Goal: Information Seeking & Learning: Find specific fact

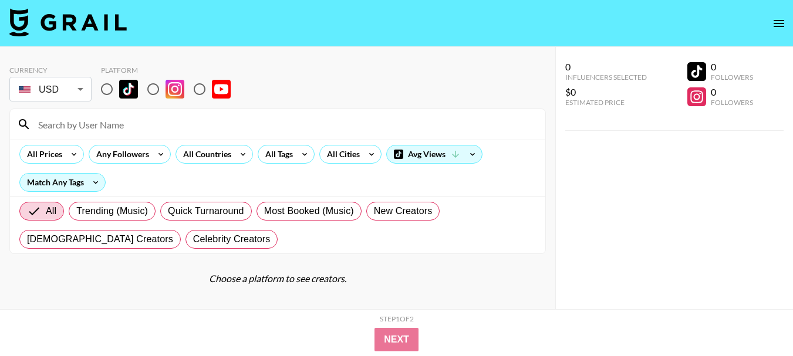
click at [200, 90] on input "radio" at bounding box center [199, 89] width 25 height 25
radio input "true"
click at [199, 90] on input "radio" at bounding box center [199, 89] width 25 height 25
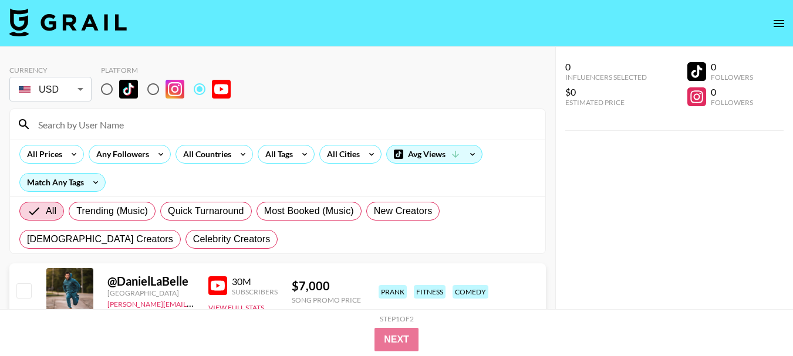
click at [284, 79] on div "Currency USD USD ​ Platform" at bounding box center [277, 85] width 536 height 38
click at [73, 120] on input at bounding box center [284, 124] width 507 height 19
paste input "@AjShabeel"
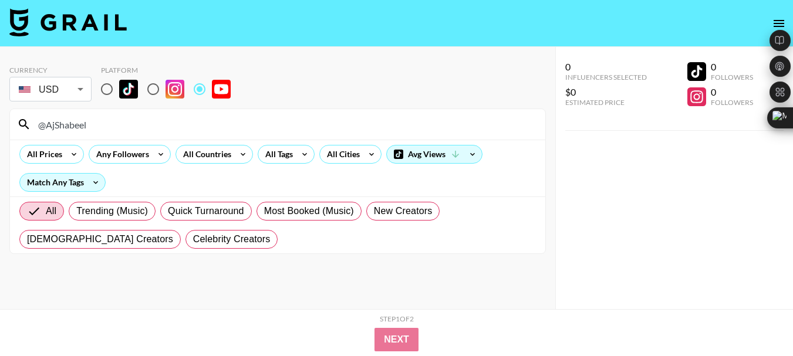
type input "@AjShabeel"
click at [322, 84] on div "Currency USD USD ​ Platform" at bounding box center [277, 85] width 536 height 38
click at [65, 117] on input "@AjShabeel" at bounding box center [284, 124] width 507 height 19
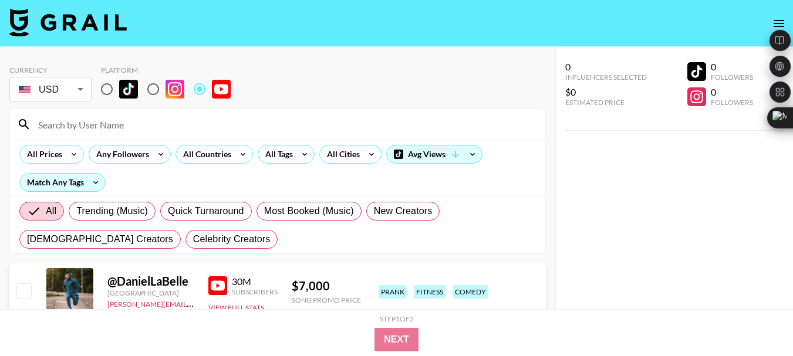
paste input "@ChippoYT"
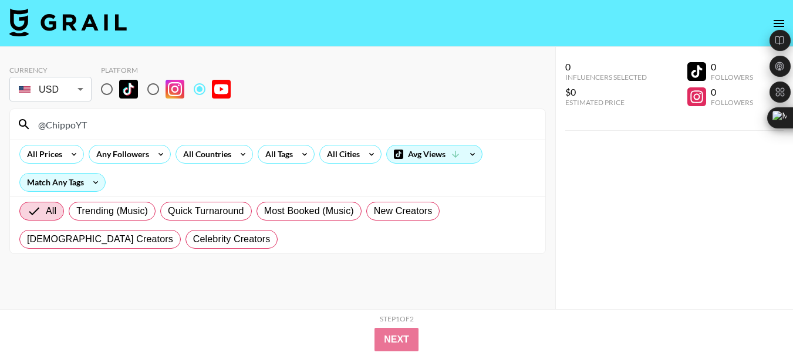
type input "@ChippoYT"
click at [75, 120] on input "@ChippoYT" at bounding box center [284, 124] width 507 height 19
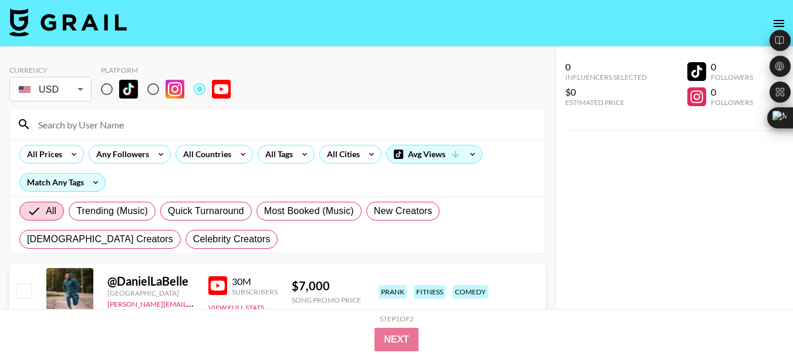
paste input "@ItalianBach"
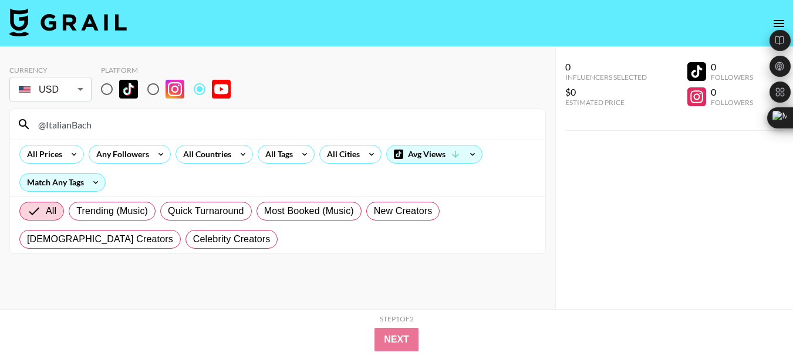
type input "@ItalianBach"
click at [83, 130] on input "@ItalianBach" at bounding box center [284, 124] width 507 height 19
click at [82, 130] on input "@ItalianBach" at bounding box center [284, 124] width 507 height 19
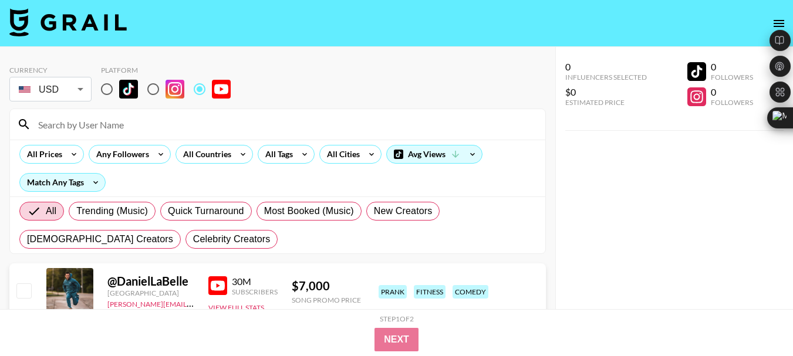
paste input "@GugaFoods"
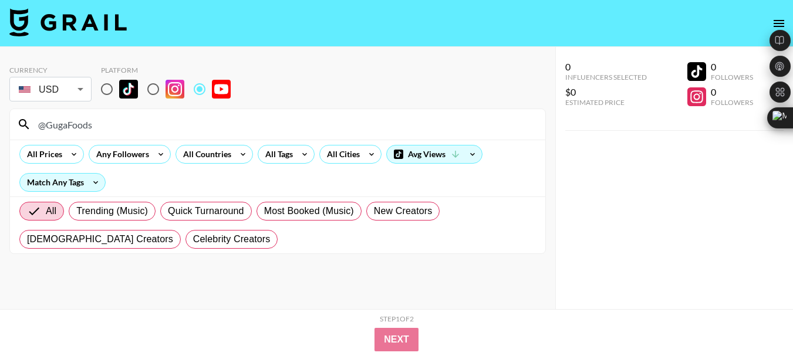
type input "@GugaFoods"
click at [57, 123] on input "@GugaFoods" at bounding box center [284, 124] width 507 height 19
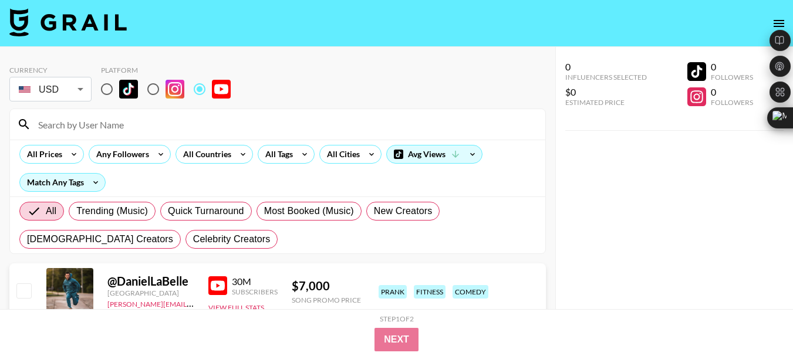
paste input "@MarkWiensAbroad"
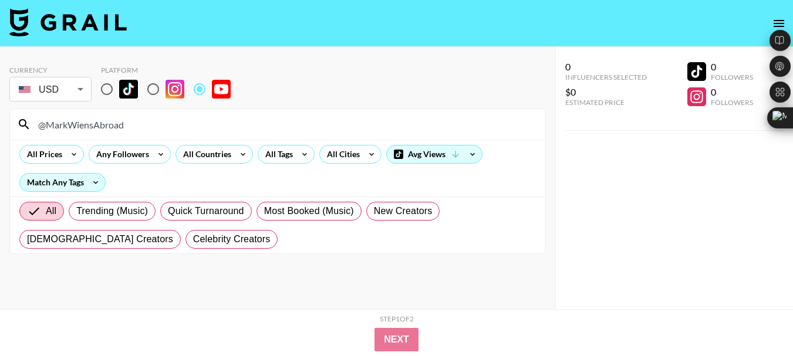
type input "@MarkWiensAbroad"
click at [368, 75] on div "Currency USD USD ​ Platform" at bounding box center [277, 85] width 536 height 38
click at [87, 129] on input "@MarkWiensAbroad" at bounding box center [284, 124] width 507 height 19
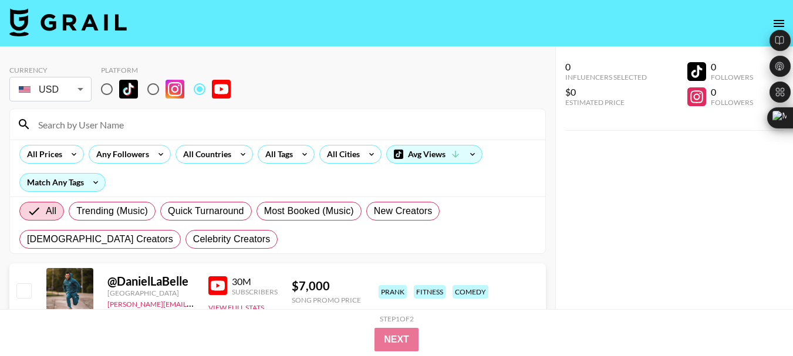
paste input "@OlimaOmega"
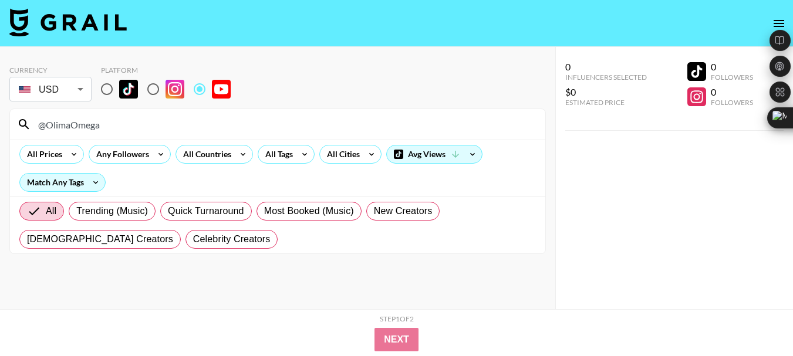
type input "@OlimaOmega"
click at [73, 128] on input "@OlimaOmega" at bounding box center [284, 124] width 507 height 19
click at [74, 128] on input "@OlimaOmega" at bounding box center [284, 124] width 507 height 19
click at [74, 127] on input "@OlimaOmega" at bounding box center [284, 124] width 507 height 19
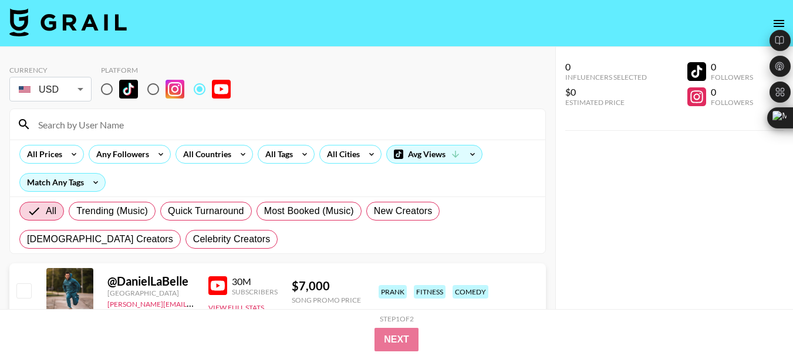
paste input "@Wizards_with_Guns"
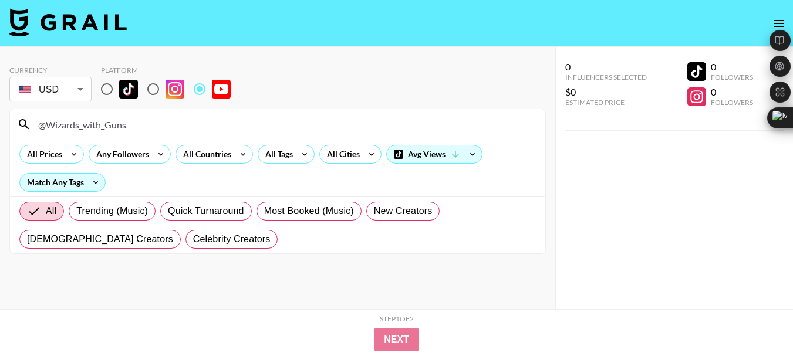
type input "@Wizards_with_Guns"
